Goal: Task Accomplishment & Management: Manage account settings

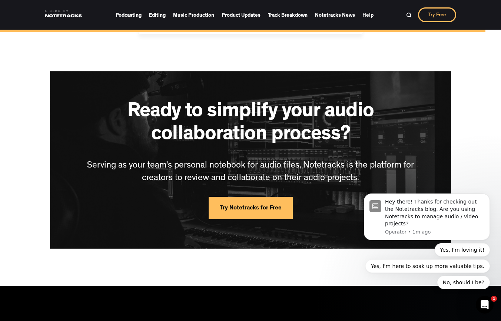
scroll to position [5080, 0]
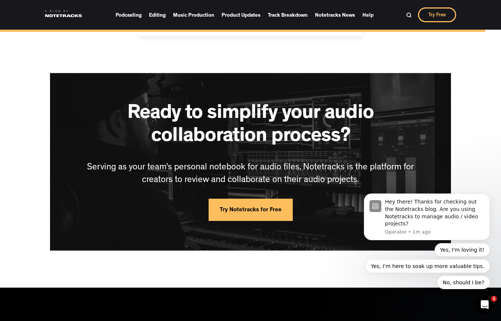
click at [246, 199] on link "Try Notetracks for Free" at bounding box center [251, 210] width 84 height 22
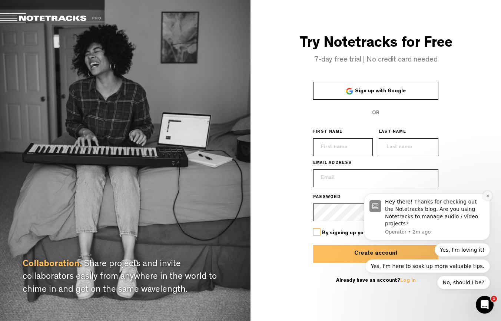
click at [491, 196] on button "Dismiss notification" at bounding box center [488, 196] width 10 height 10
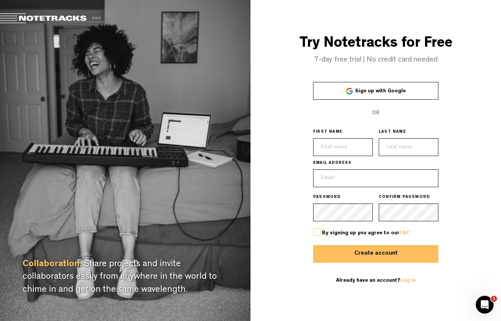
click at [52, 19] on span at bounding box center [55, 18] width 110 height 10
click at [10, 17] on span at bounding box center [55, 18] width 110 height 10
click at [11, 17] on span at bounding box center [55, 18] width 110 height 10
type input "[PERSON_NAME]"
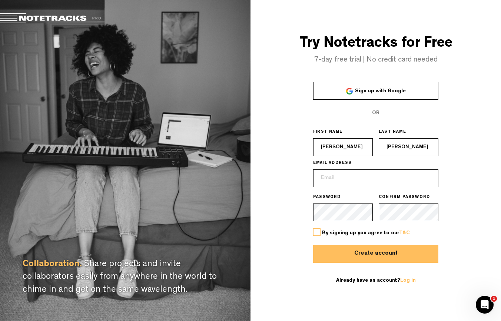
type input "[PERSON_NAME]"
type input "j"
click at [432, 179] on input "email" at bounding box center [375, 178] width 125 height 18
type input "[EMAIL_ADDRESS][DOMAIN_NAME]"
click at [341, 229] on div "By signing up you agree to our T&C" at bounding box center [375, 233] width 125 height 24
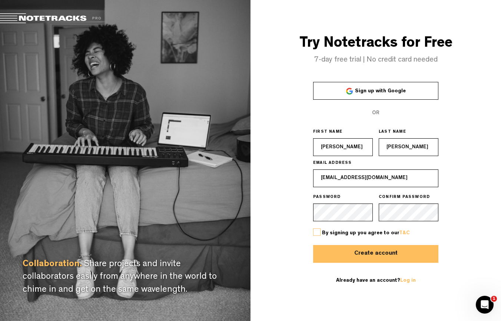
click at [314, 231] on label at bounding box center [316, 231] width 7 height 7
click at [0, 0] on input "checkbox" at bounding box center [0, 0] width 0 height 0
click at [329, 251] on button "Create account" at bounding box center [375, 254] width 125 height 18
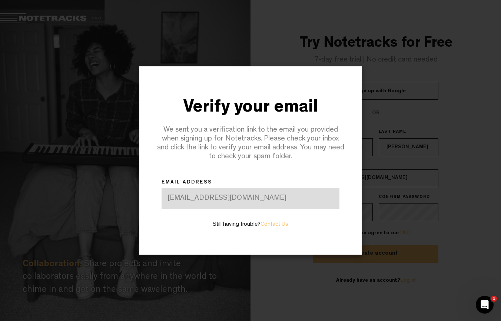
click at [241, 198] on div "[EMAIL_ADDRESS][DOMAIN_NAME]" at bounding box center [251, 198] width 178 height 21
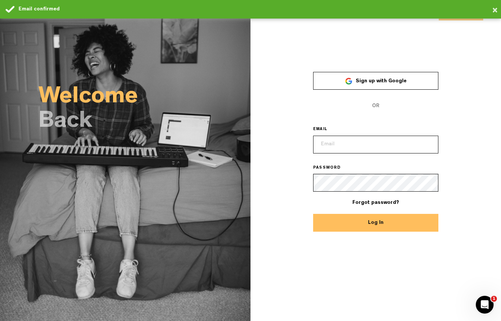
type input "outcrop.stoical_4r@icloud.com"
click at [376, 222] on button "Log In" at bounding box center [375, 223] width 125 height 18
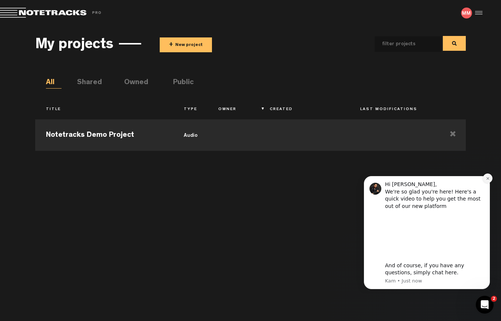
click at [491, 179] on button "Dismiss notification" at bounding box center [488, 178] width 10 height 10
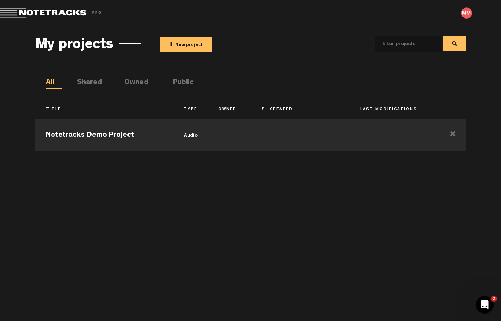
click at [478, 10] on div at bounding box center [477, 12] width 11 height 11
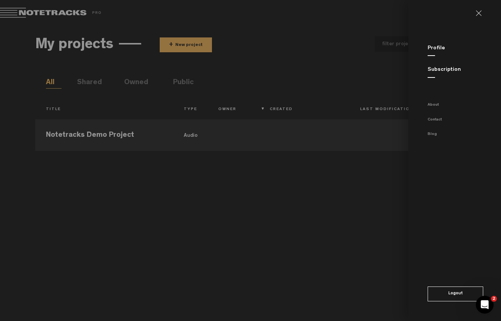
click at [442, 72] on link "Subscription" at bounding box center [444, 70] width 33 height 6
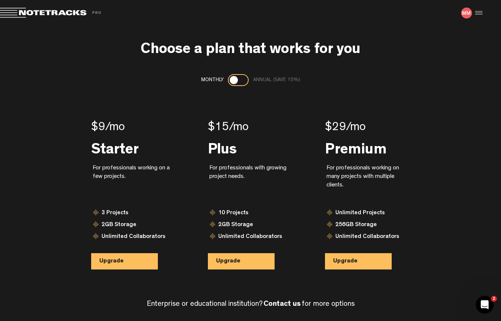
click at [232, 82] on div at bounding box center [234, 80] width 8 height 8
click at [473, 12] on div at bounding box center [477, 12] width 11 height 11
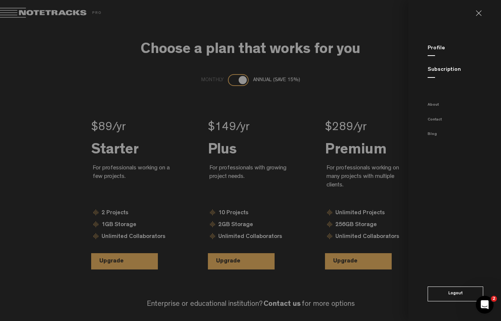
click at [429, 69] on link "Subscription" at bounding box center [444, 70] width 33 height 6
click at [428, 69] on link "Subscription" at bounding box center [444, 70] width 33 height 6
click at [365, 70] on md-backdrop at bounding box center [250, 160] width 501 height 321
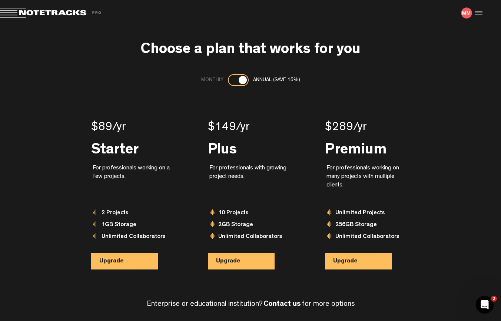
click at [478, 13] on div at bounding box center [477, 12] width 11 height 11
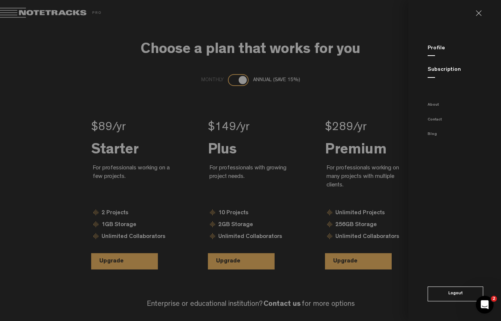
click at [430, 47] on link "Profile" at bounding box center [436, 49] width 17 height 6
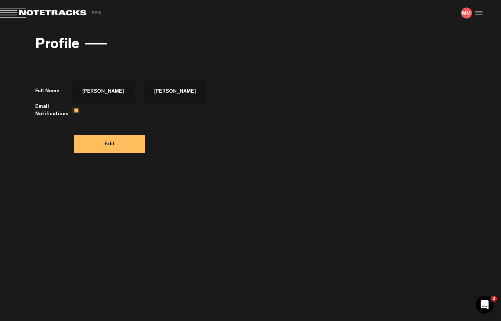
drag, startPoint x: 468, startPoint y: 14, endPoint x: 477, endPoint y: 10, distance: 9.5
click at [468, 14] on img at bounding box center [466, 12] width 11 height 11
click at [479, 10] on div at bounding box center [477, 12] width 11 height 11
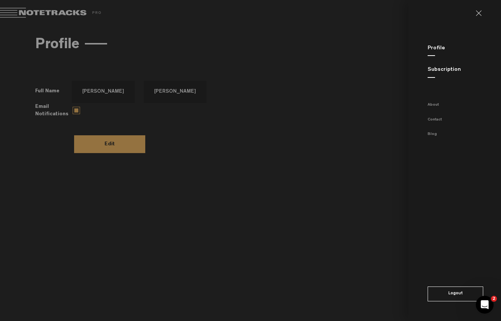
click at [480, 16] on link at bounding box center [482, 13] width 12 height 6
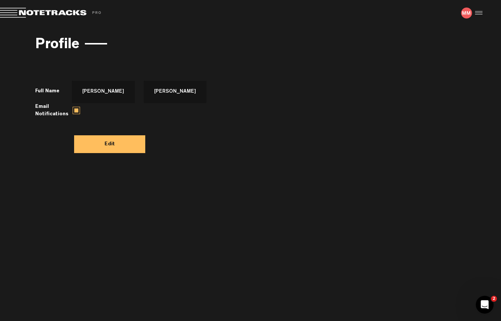
click at [84, 153] on button "Edit" at bounding box center [109, 144] width 71 height 18
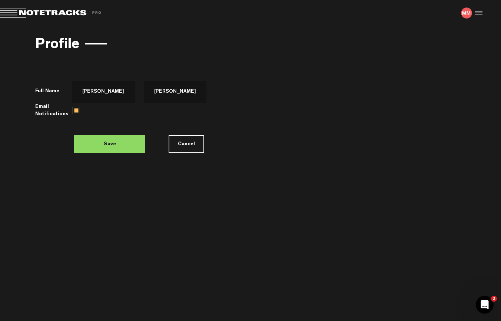
click at [193, 139] on span "Save Cancel" at bounding box center [139, 140] width 130 height 26
drag, startPoint x: 185, startPoint y: 148, endPoint x: 174, endPoint y: 148, distance: 11.1
click at [185, 148] on button "Cancel" at bounding box center [187, 144] width 36 height 18
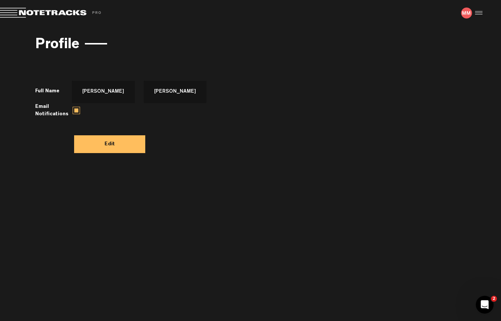
click at [56, 45] on h3 "Profile" at bounding box center [57, 45] width 44 height 16
click at [10, 13] on span at bounding box center [52, 13] width 104 height 10
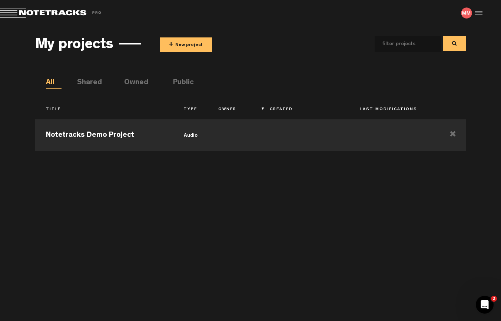
click at [481, 13] on div at bounding box center [477, 12] width 11 height 11
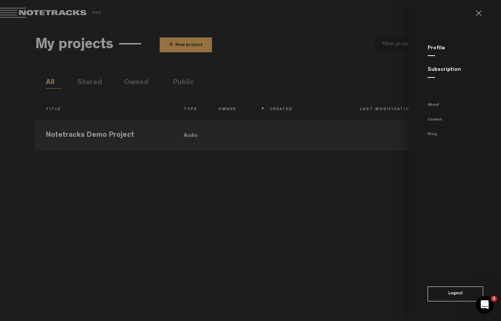
click at [468, 291] on button "Logout" at bounding box center [456, 293] width 56 height 15
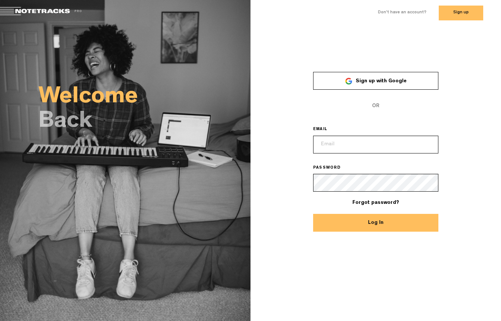
click at [399, 270] on div "Welcome Back × Sign up with Google OR EMAIL PASSWORD Forgot password? Log In" at bounding box center [250, 173] width 501 height 295
